Goal: Task Accomplishment & Management: Use online tool/utility

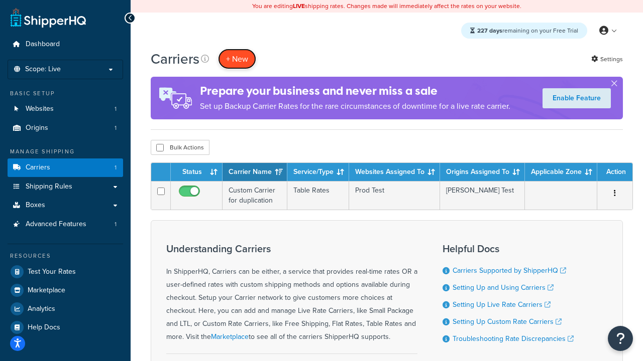
click at [237, 59] on button "+ New" at bounding box center [237, 59] width 38 height 21
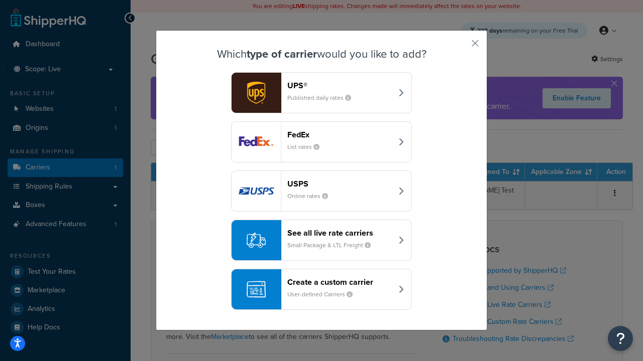
click at [339, 135] on header "FedEx" at bounding box center [339, 135] width 105 height 10
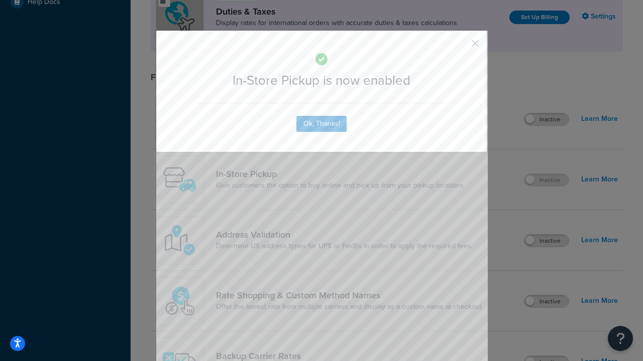
scroll to position [344, 0]
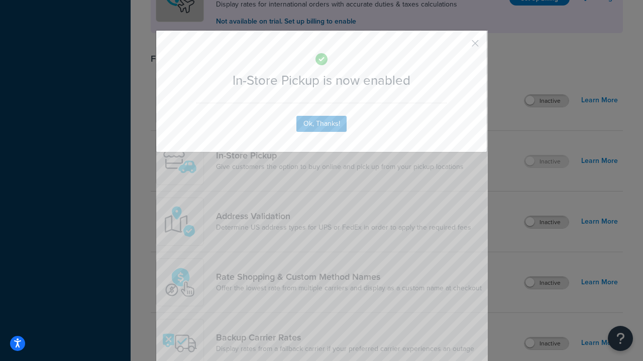
click at [460, 47] on button "button" at bounding box center [460, 47] width 3 height 3
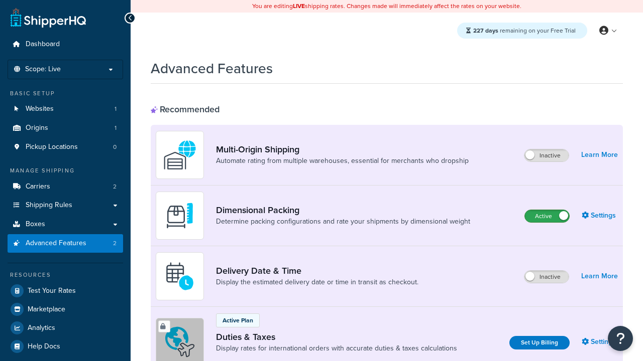
click at [547, 216] on label "Active" at bounding box center [547, 216] width 44 height 12
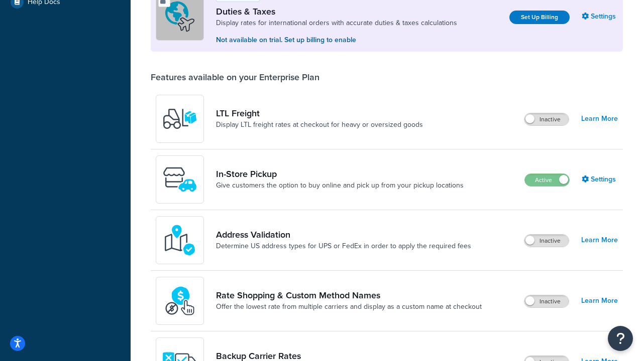
scroll to position [307, 0]
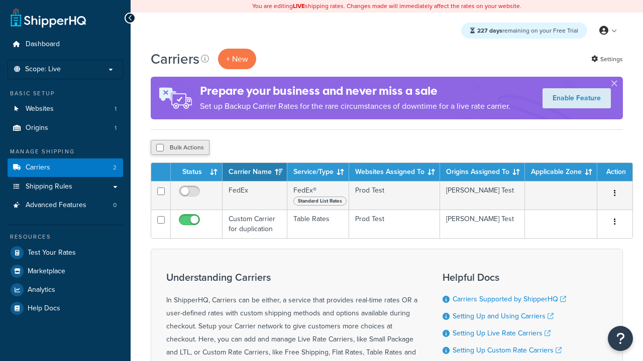
click at [160, 148] on input "checkbox" at bounding box center [160, 148] width 8 height 8
checkbox input "true"
click at [267, 148] on button "Delete" at bounding box center [268, 147] width 35 height 15
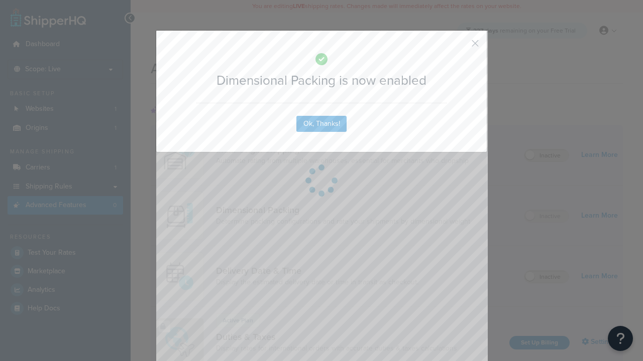
click at [460, 47] on button "button" at bounding box center [460, 47] width 3 height 3
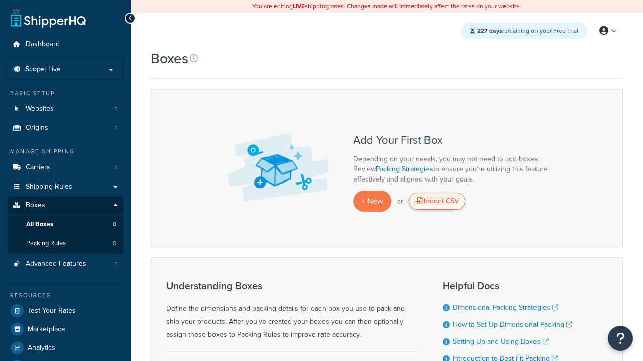
click at [437, 201] on div "Import CSV" at bounding box center [437, 201] width 56 height 17
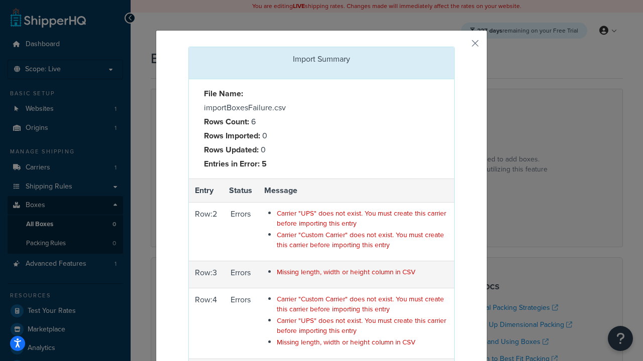
scroll to position [156, 0]
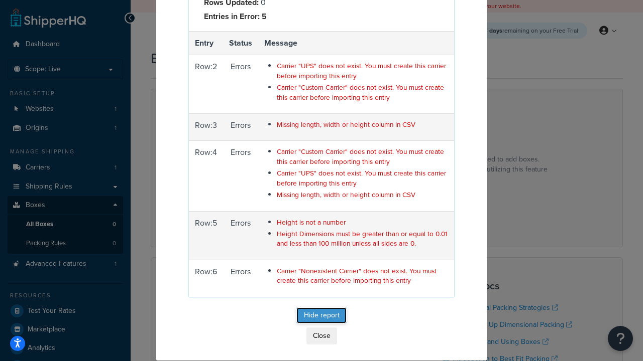
click at [330, 315] on button "Hide report" at bounding box center [321, 316] width 50 height 16
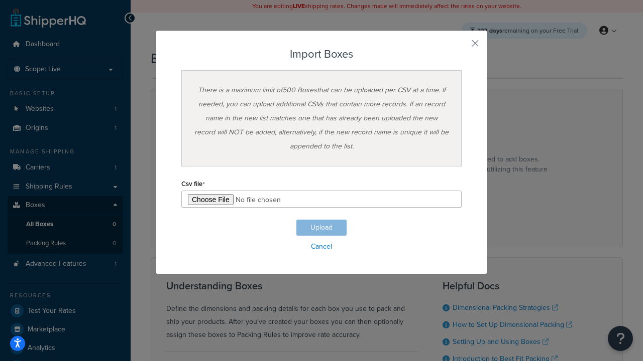
click at [321, 54] on h3 "Import Boxes" at bounding box center [321, 54] width 280 height 12
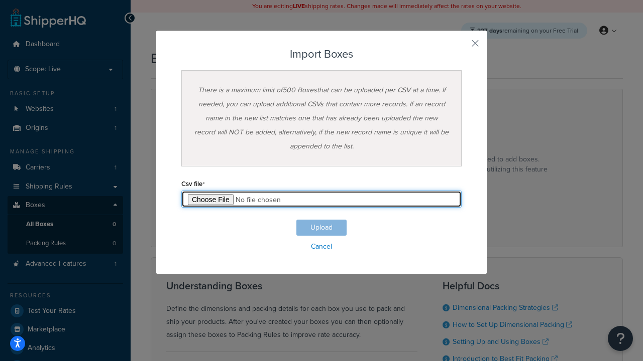
click at [321, 199] on input "file" at bounding box center [321, 199] width 280 height 17
type input "C:\fakepath\importBoxesFailure.csv"
click at [321, 228] on button "Upload" at bounding box center [321, 228] width 50 height 16
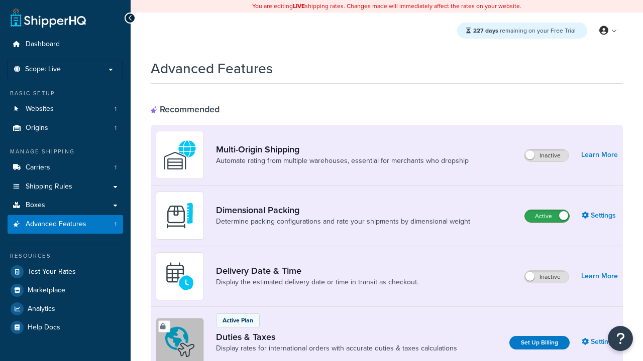
click at [547, 216] on label "Active" at bounding box center [547, 216] width 44 height 12
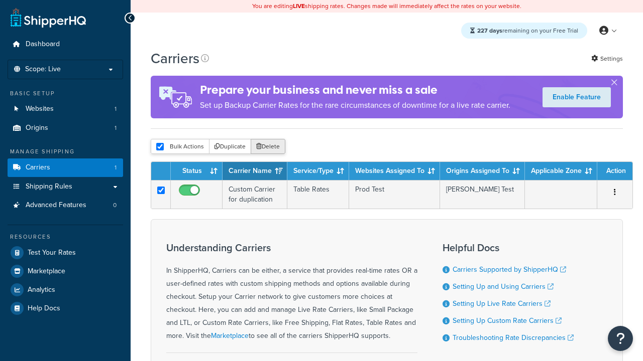
click at [267, 148] on button "Delete" at bounding box center [268, 146] width 35 height 15
